Goal: Transaction & Acquisition: Obtain resource

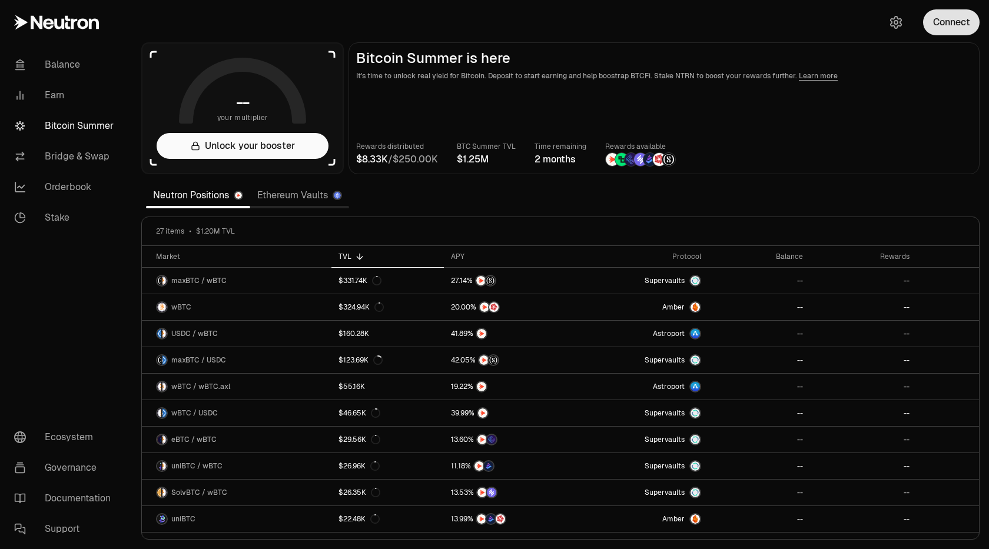
click at [943, 21] on button "Connect" at bounding box center [951, 22] width 56 height 26
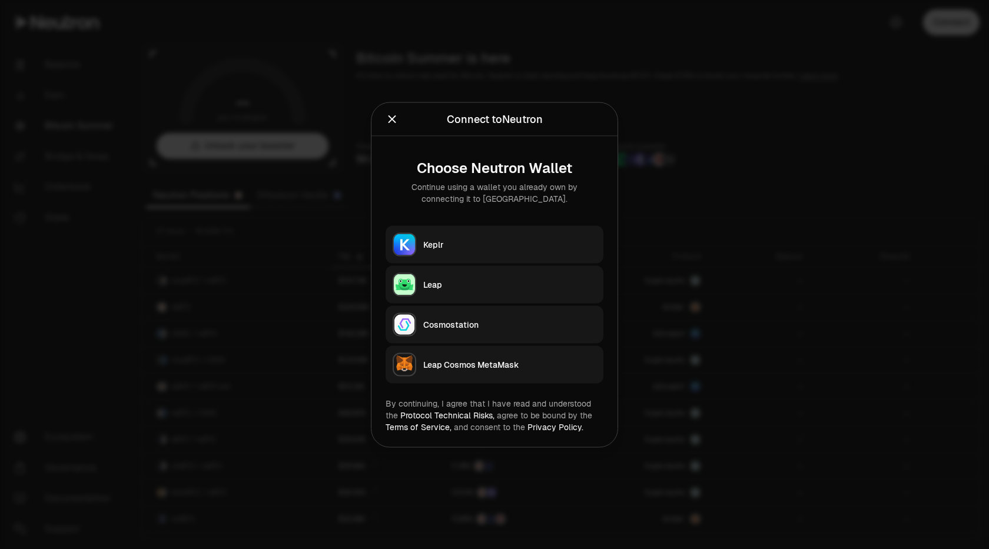
click at [458, 243] on div "Keplr" at bounding box center [509, 244] width 173 height 12
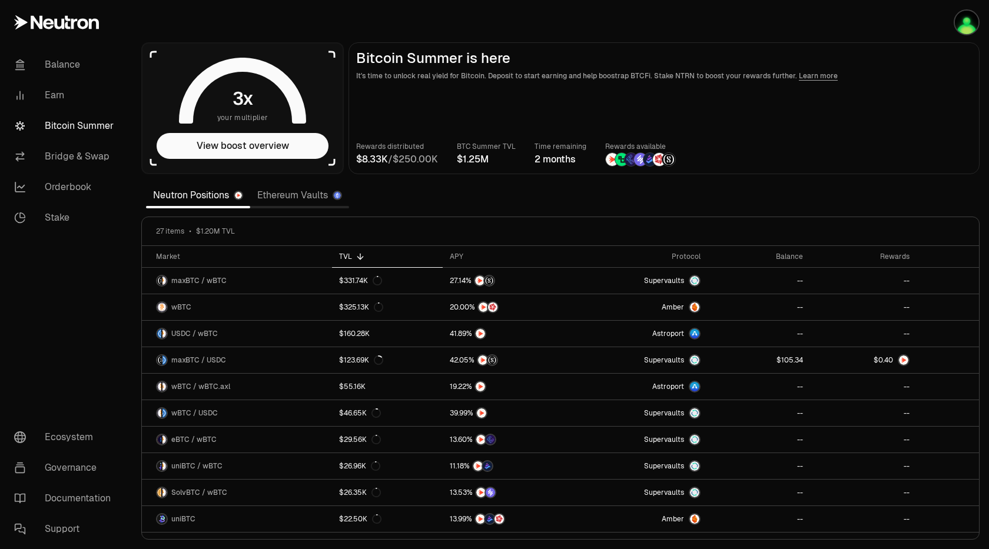
click at [727, 29] on section "your multiplier View boost overview Bitcoin Summer is here It's time to unlock …" at bounding box center [560, 274] width 857 height 549
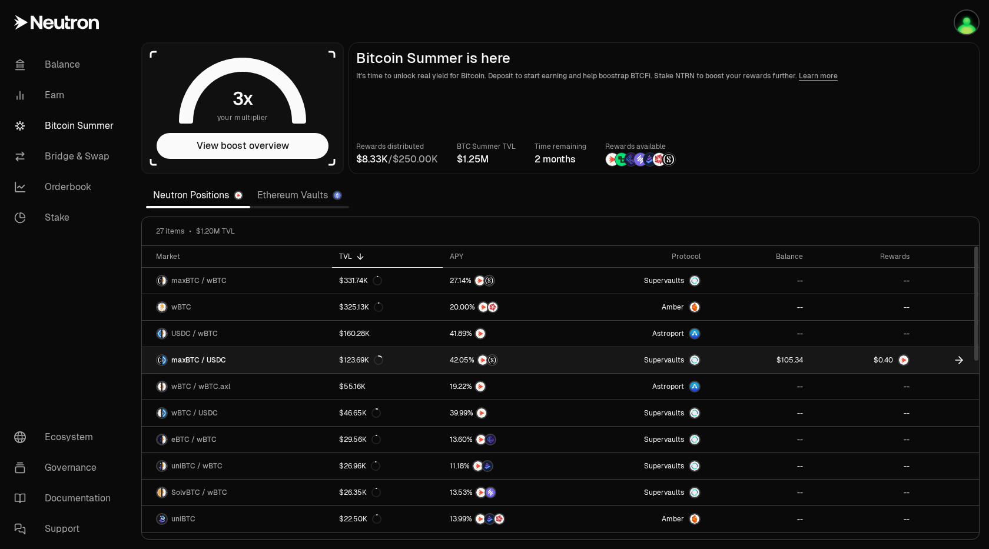
click at [874, 357] on span "$" at bounding box center [875, 360] width 5 height 7
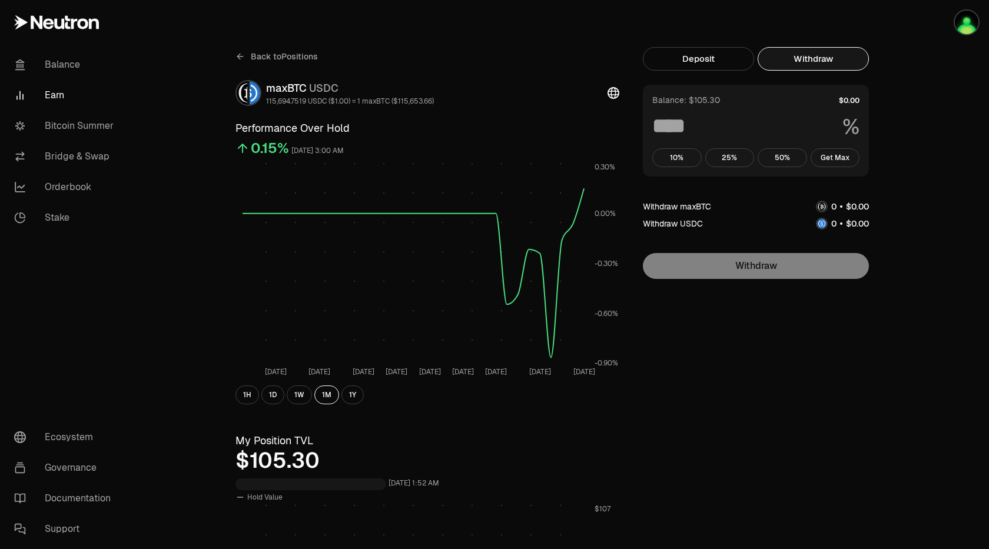
click at [805, 64] on button "Withdraw" at bounding box center [812, 59] width 111 height 24
click at [844, 165] on button "Get Max" at bounding box center [834, 157] width 49 height 19
type input "***"
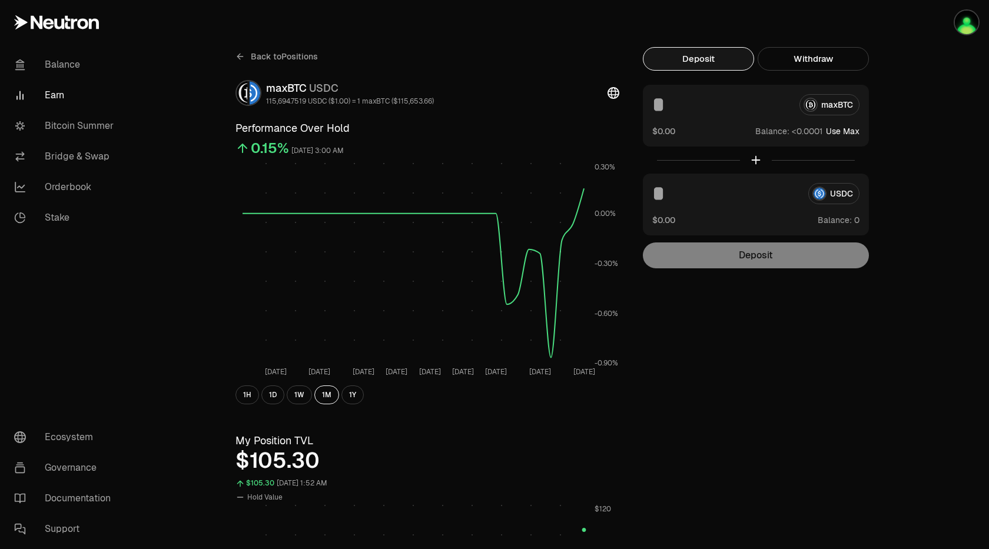
click at [681, 59] on button "Deposit" at bounding box center [698, 59] width 111 height 24
click at [240, 58] on icon at bounding box center [239, 56] width 9 height 9
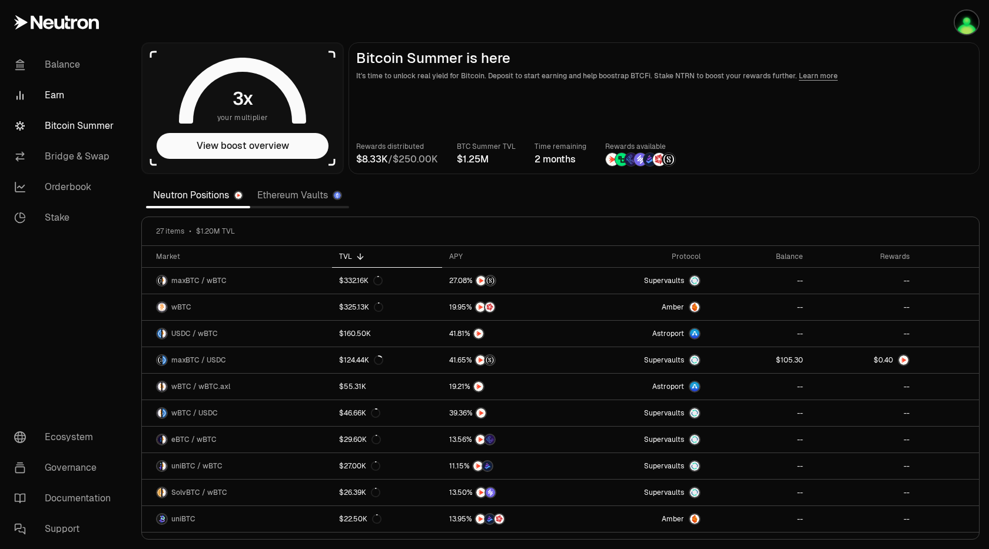
click at [71, 87] on link "Earn" at bounding box center [66, 95] width 122 height 31
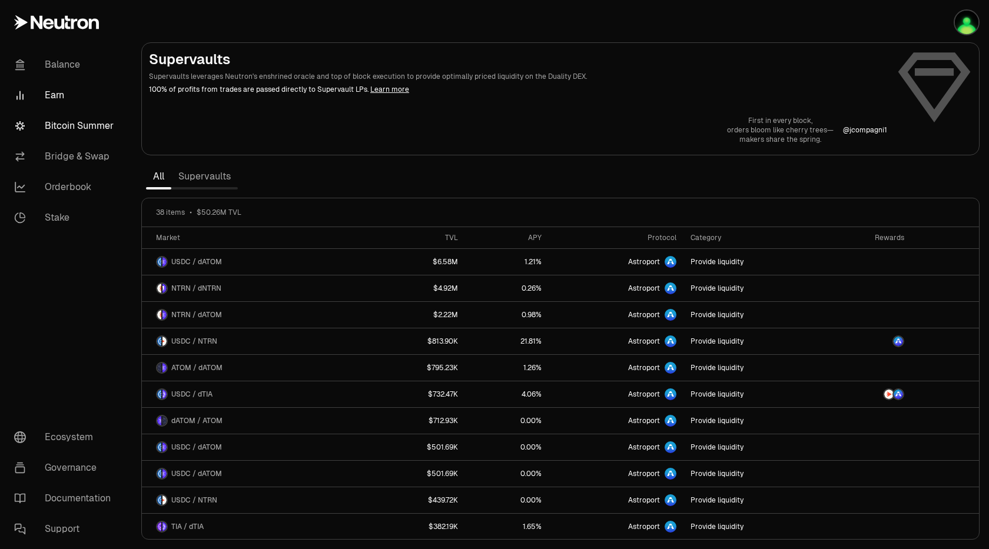
click at [68, 124] on link "Bitcoin Summer" at bounding box center [66, 126] width 122 height 31
